Goal: Task Accomplishment & Management: Complete application form

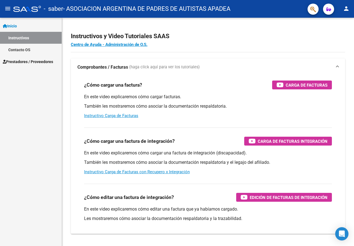
click at [24, 36] on link "Instructivos" at bounding box center [31, 38] width 62 height 12
click at [27, 47] on link "Contacto OS" at bounding box center [31, 50] width 62 height 12
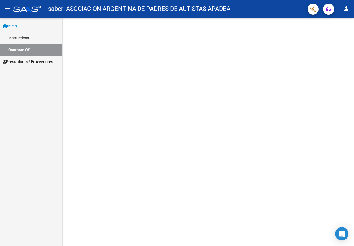
click at [22, 35] on link "Instructivos" at bounding box center [31, 38] width 62 height 12
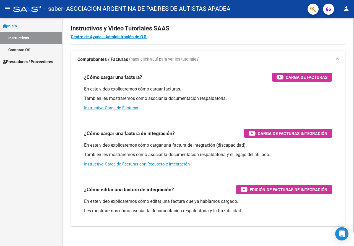
scroll to position [14, 0]
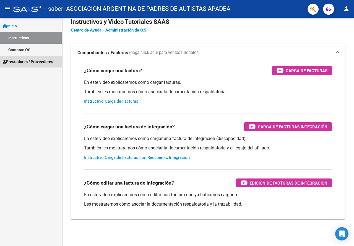
click at [37, 65] on link "Prestadores / Proveedores" at bounding box center [31, 62] width 62 height 12
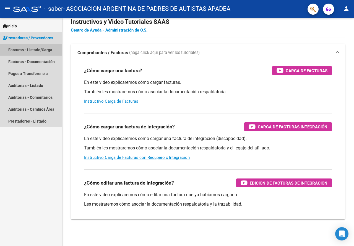
click at [24, 50] on link "Facturas - Listado/Carga" at bounding box center [31, 50] width 62 height 12
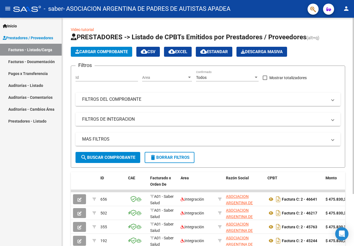
click at [97, 48] on button "Cargar Comprobante" at bounding box center [101, 52] width 61 height 10
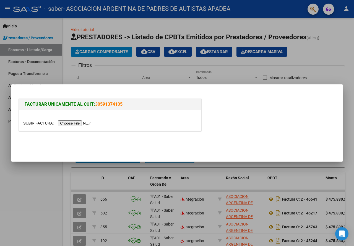
click at [75, 123] on input "file" at bounding box center [58, 123] width 70 height 6
click at [90, 124] on input "file" at bounding box center [58, 123] width 70 height 6
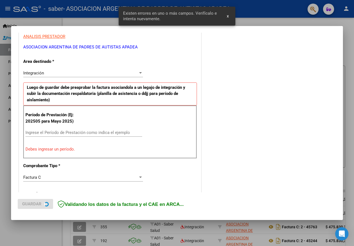
scroll to position [108, 0]
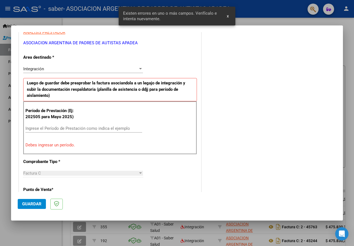
click at [91, 131] on div "Ingrese el Período de Prestación como indica el ejemplo" at bounding box center [83, 128] width 117 height 8
click at [87, 129] on input "Ingrese el Período de Prestación como indica el ejemplo" at bounding box center [83, 128] width 117 height 5
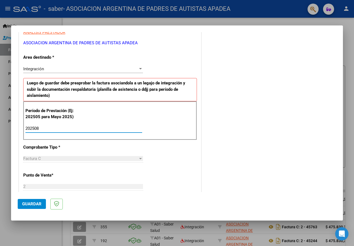
type input "202508"
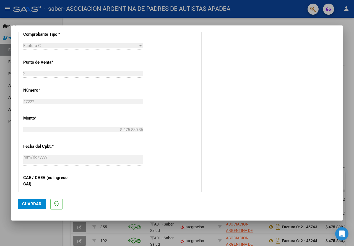
scroll to position [304, 0]
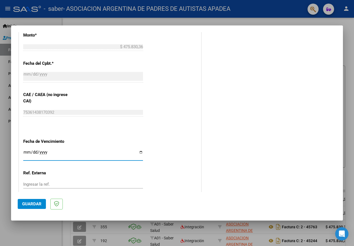
click at [141, 152] on input "Ingresar la fecha" at bounding box center [83, 154] width 120 height 9
type input "[DATE]"
click at [62, 185] on input "Ingresar la ref." at bounding box center [83, 184] width 120 height 5
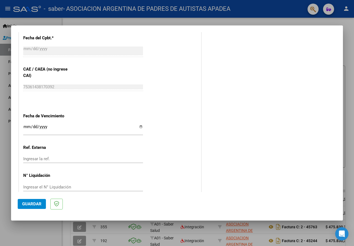
scroll to position [339, 0]
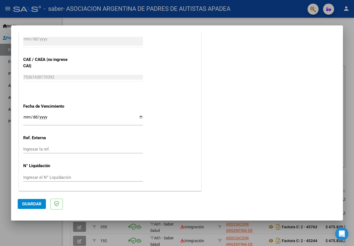
click at [32, 202] on span "Guardar" at bounding box center [31, 203] width 19 height 5
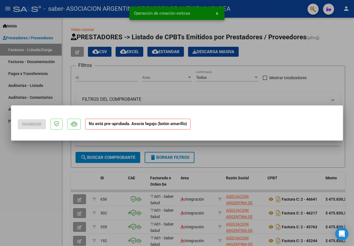
scroll to position [0, 0]
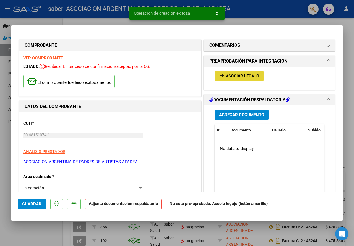
click at [253, 76] on span "Asociar Legajo" at bounding box center [242, 76] width 33 height 5
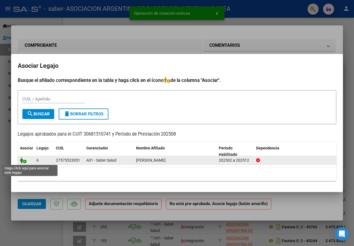
click at [26, 162] on icon at bounding box center [23, 160] width 7 height 6
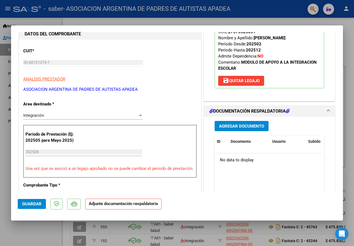
scroll to position [111, 0]
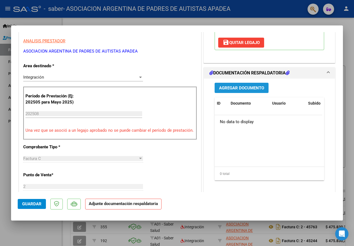
click at [232, 88] on span "Agregar Documento" at bounding box center [241, 87] width 45 height 5
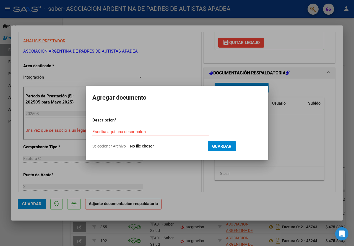
click at [156, 127] on form "Descripcion * Escriba aquí una descripcion Seleccionar Archivo Guardar" at bounding box center [176, 133] width 169 height 40
click at [155, 132] on input "Escriba aquí una descripcion" at bounding box center [150, 131] width 117 height 5
type input "PLANILLA DE ASISTENCIA"
click at [178, 145] on input "Seleccionar Archivo" at bounding box center [166, 146] width 73 height 5
type input "C:\fakepath\[PERSON_NAME] PLANILLA DE ASISTENCIA AGOSTO.pdf"
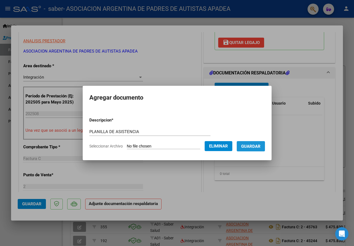
click at [265, 148] on button "Guardar" at bounding box center [251, 146] width 28 height 10
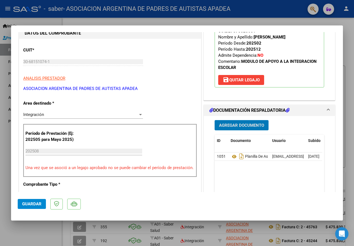
scroll to position [83, 0]
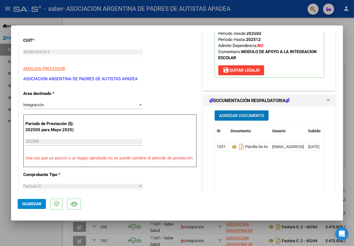
click at [225, 115] on span "Agregar Documento" at bounding box center [241, 115] width 45 height 5
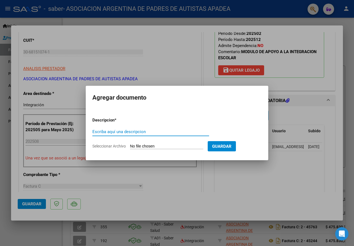
click at [128, 129] on input "Escriba aquí una descripcion" at bounding box center [150, 131] width 117 height 5
type input "FACTURA"
click at [203, 147] on input "Seleccionar Archivo" at bounding box center [166, 146] width 73 height 5
type input "C:\fakepath\[PERSON_NAME] FACTURA SAIE AGOSTO.pdf"
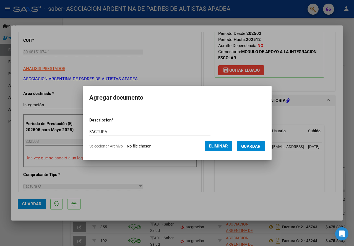
click at [261, 147] on span "Guardar" at bounding box center [250, 146] width 19 height 5
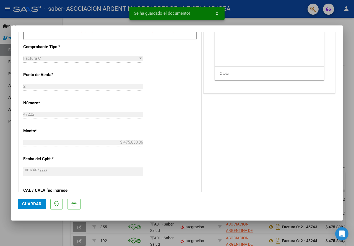
scroll to position [249, 0]
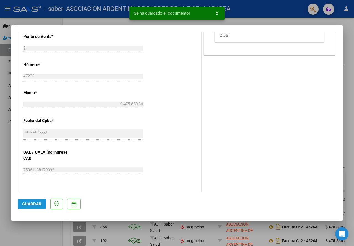
click at [31, 206] on span "Guardar" at bounding box center [31, 203] width 19 height 5
click at [7, 188] on div at bounding box center [177, 123] width 354 height 246
type input "$ 0,00"
